Goal: Navigation & Orientation: Find specific page/section

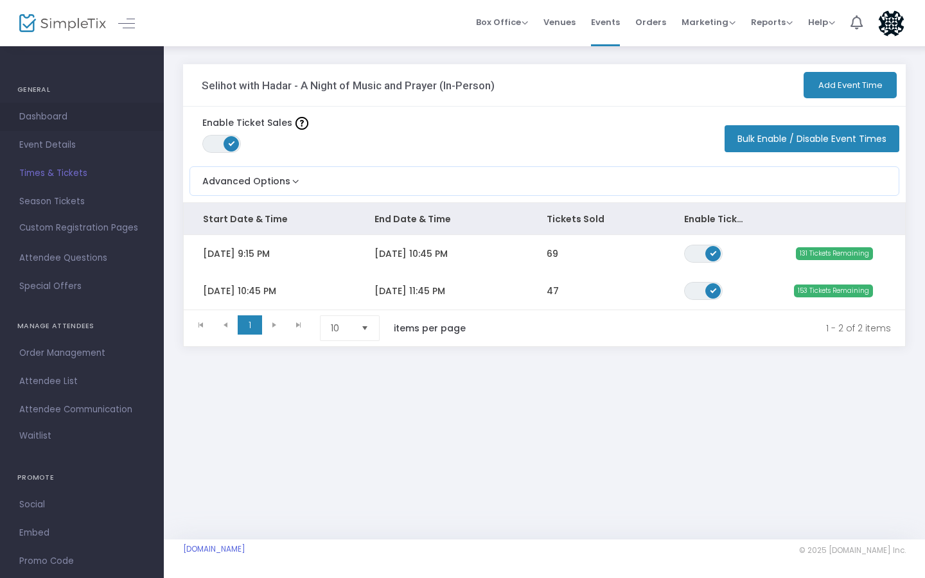
click at [48, 125] on link "Dashboard" at bounding box center [82, 117] width 164 height 28
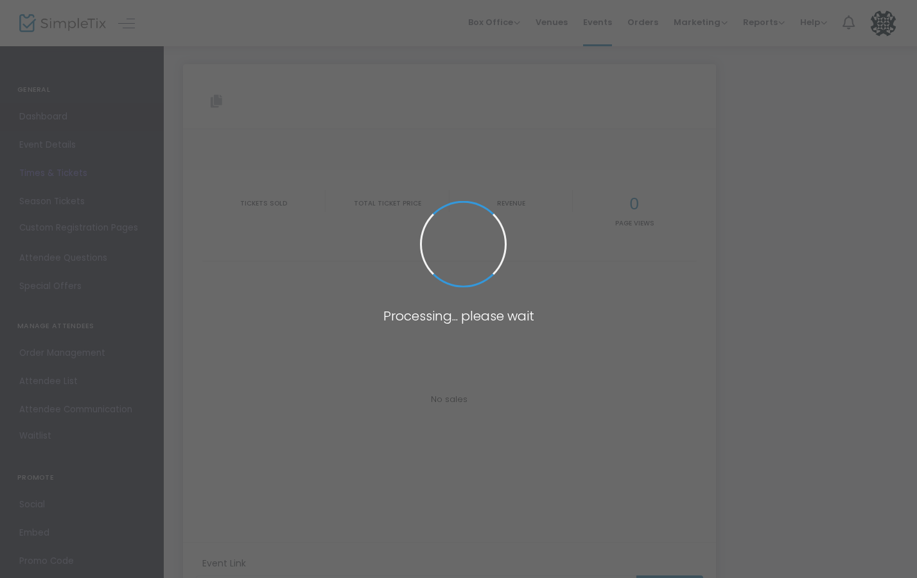
type input "https://www.simpletix.com/e/selihot-with-hadar-a-night-of-music-and-pr-tickets-…"
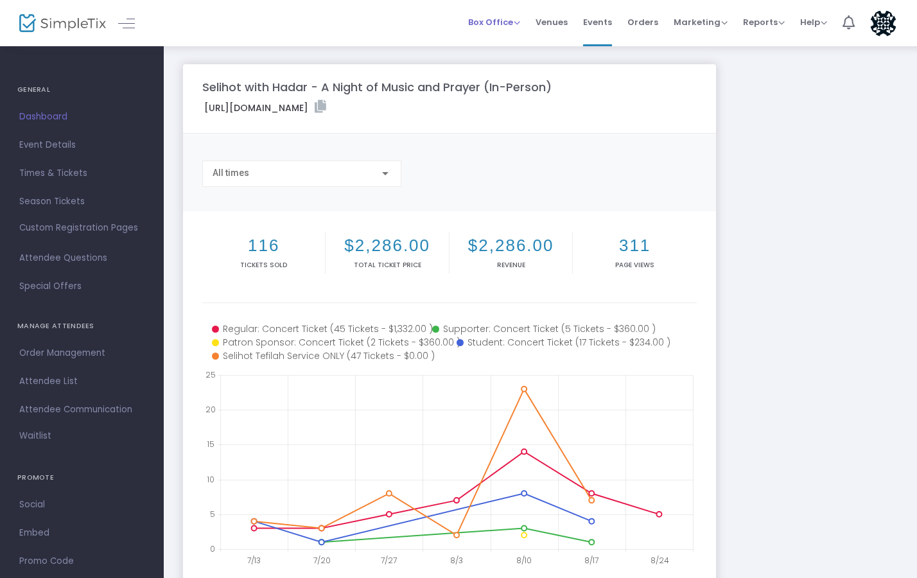
click at [511, 22] on span "Box Office" at bounding box center [494, 22] width 52 height 12
click at [31, 90] on h4 "GENERAL" at bounding box center [81, 90] width 129 height 26
click at [637, 28] on span "Orders" at bounding box center [642, 22] width 31 height 33
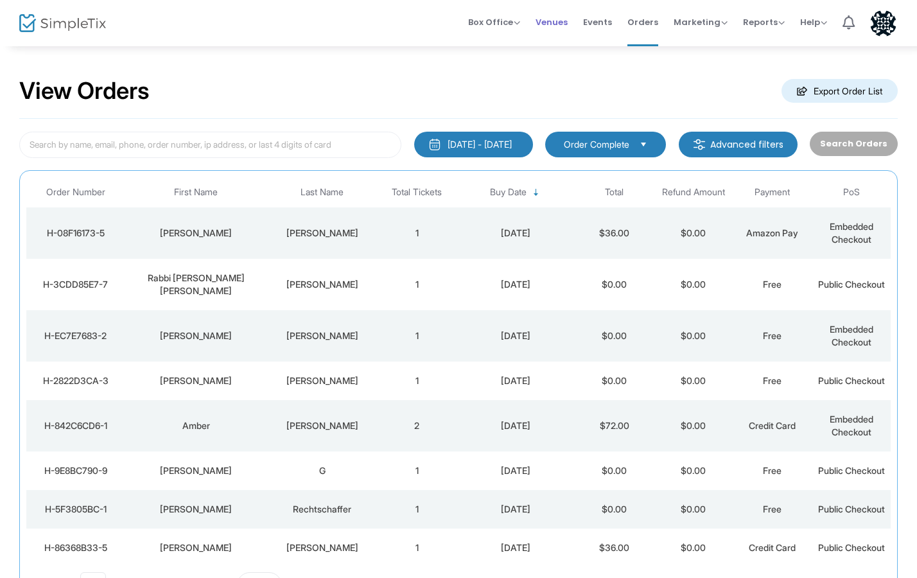
click at [563, 14] on span "Venues" at bounding box center [552, 22] width 32 height 33
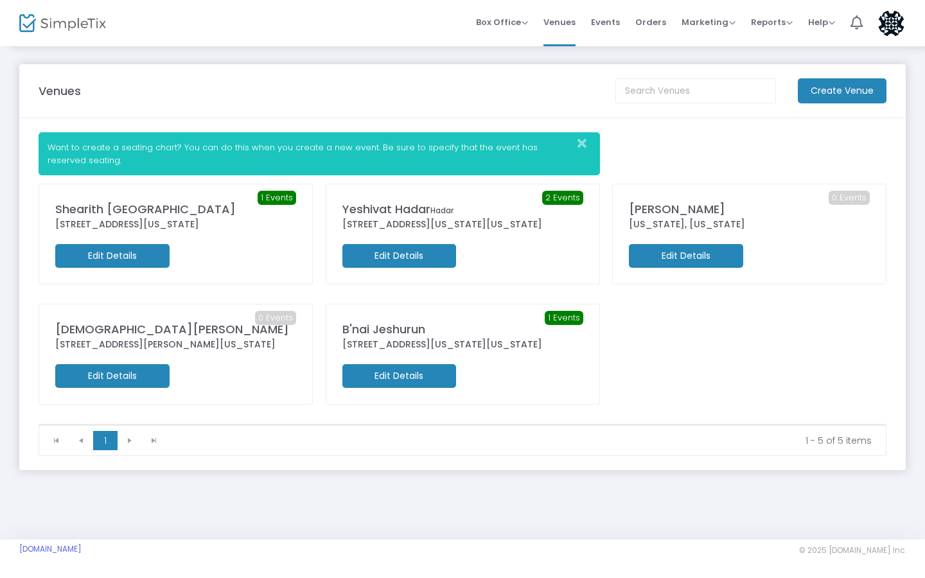
click at [289, 194] on span "1 Events" at bounding box center [277, 198] width 39 height 14
click at [184, 229] on div "1180 University Drive Northeast, Atlanta, Georgia" at bounding box center [175, 224] width 241 height 13
click at [614, 30] on span "Events" at bounding box center [605, 22] width 29 height 33
